Goal: Transaction & Acquisition: Purchase product/service

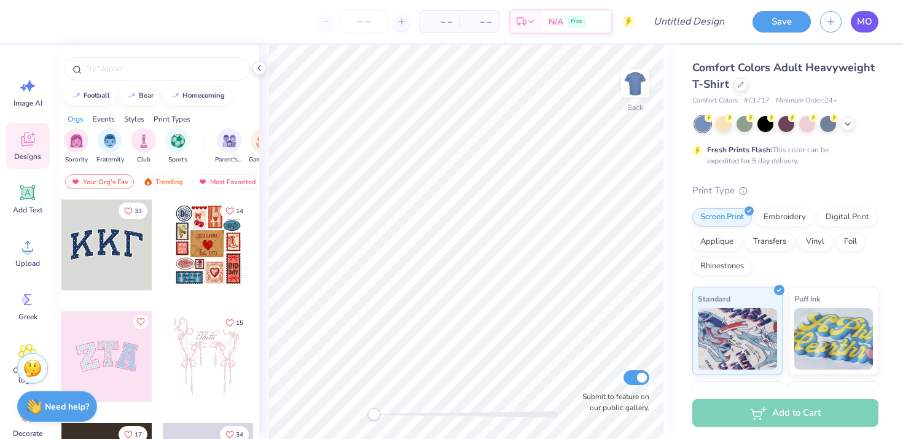
click at [867, 27] on span "MO" at bounding box center [864, 22] width 15 height 14
click at [744, 86] on div at bounding box center [741, 84] width 14 height 14
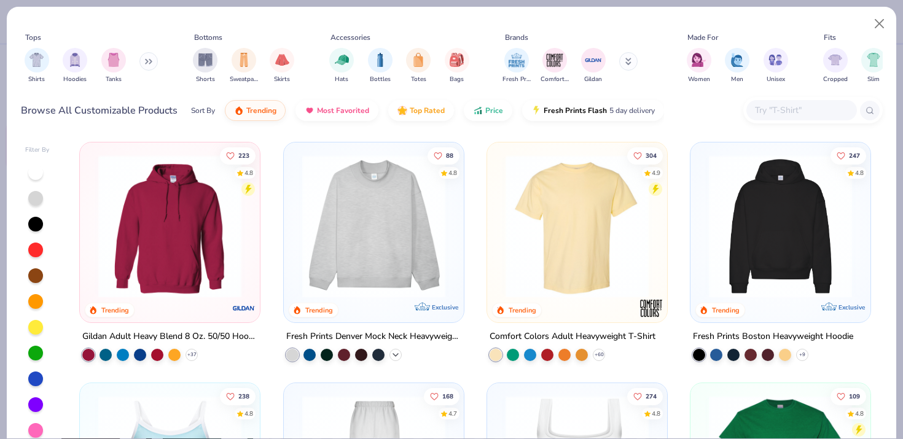
click at [394, 356] on icon at bounding box center [396, 355] width 10 height 10
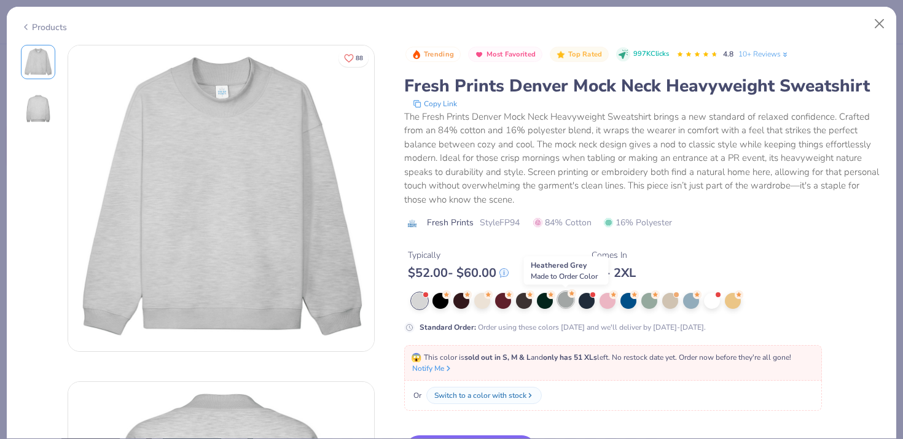
click at [563, 297] on div at bounding box center [566, 300] width 16 height 16
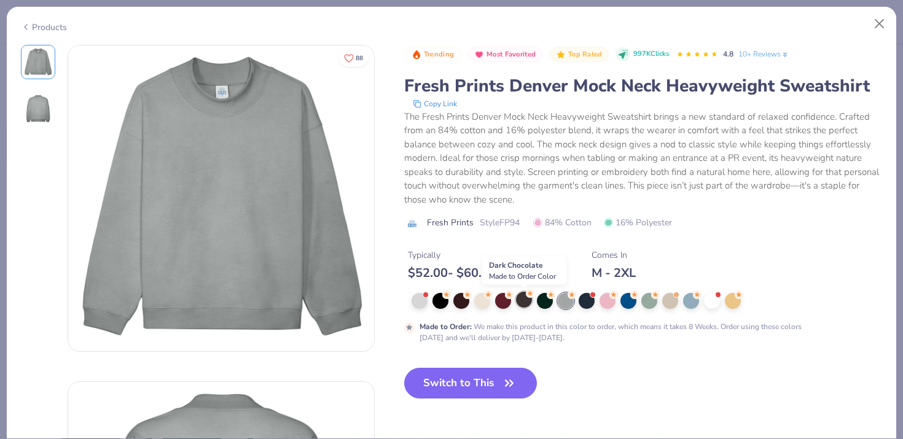
click at [525, 302] on div at bounding box center [524, 300] width 16 height 16
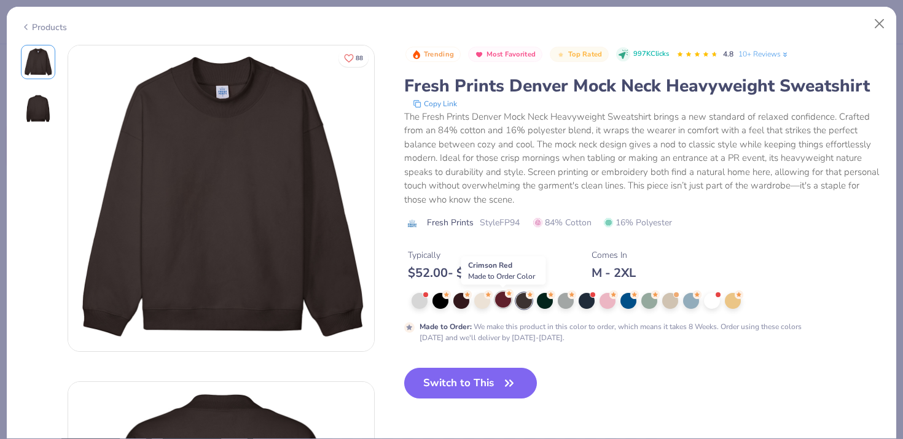
click at [503, 304] on div at bounding box center [503, 300] width 16 height 16
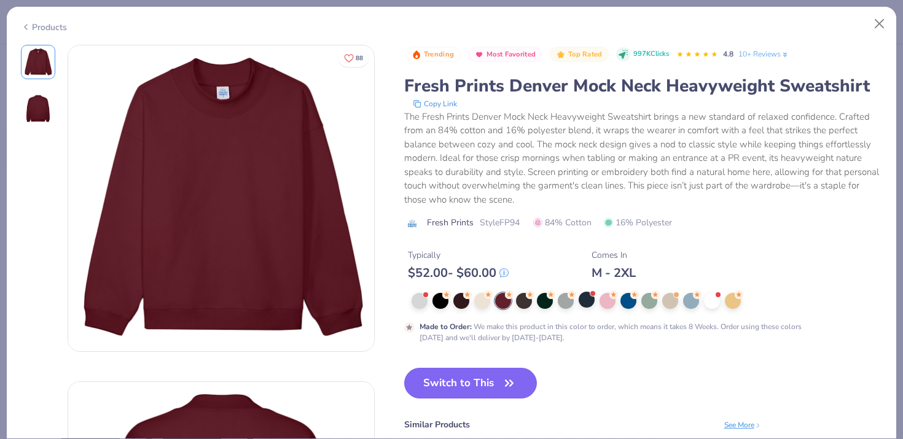
click at [579, 308] on div at bounding box center [587, 300] width 16 height 16
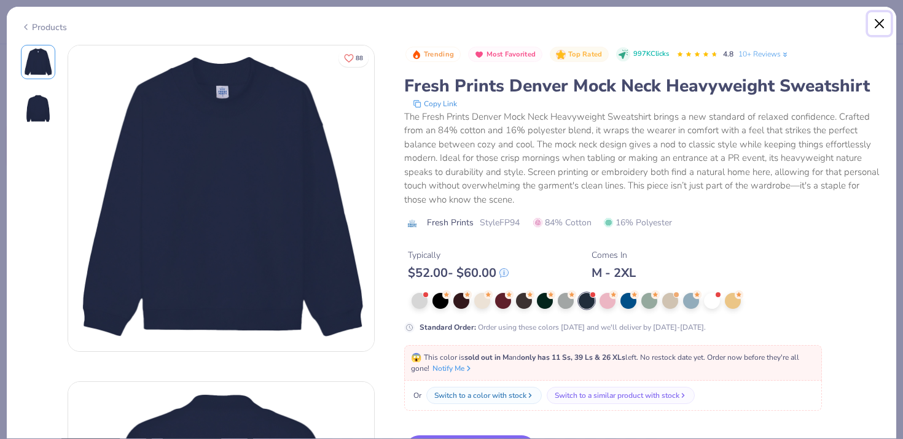
click at [879, 22] on button "Close" at bounding box center [879, 23] width 23 height 23
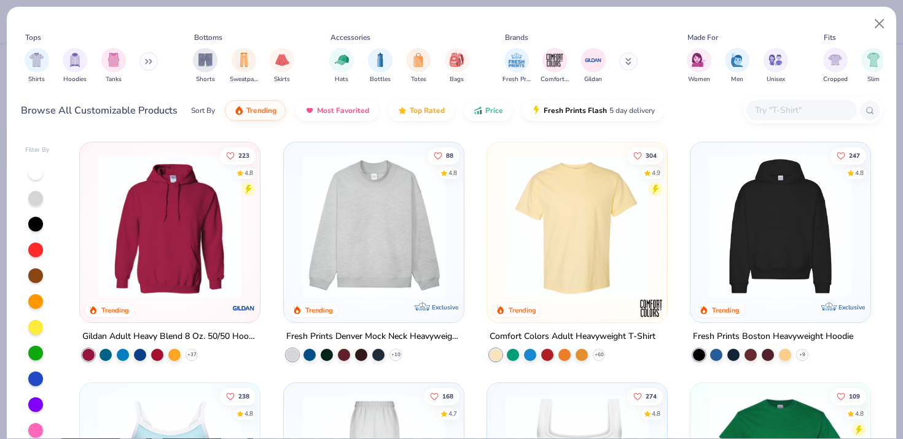
click at [799, 235] on img at bounding box center [780, 226] width 155 height 143
